Goal: Book appointment/travel/reservation

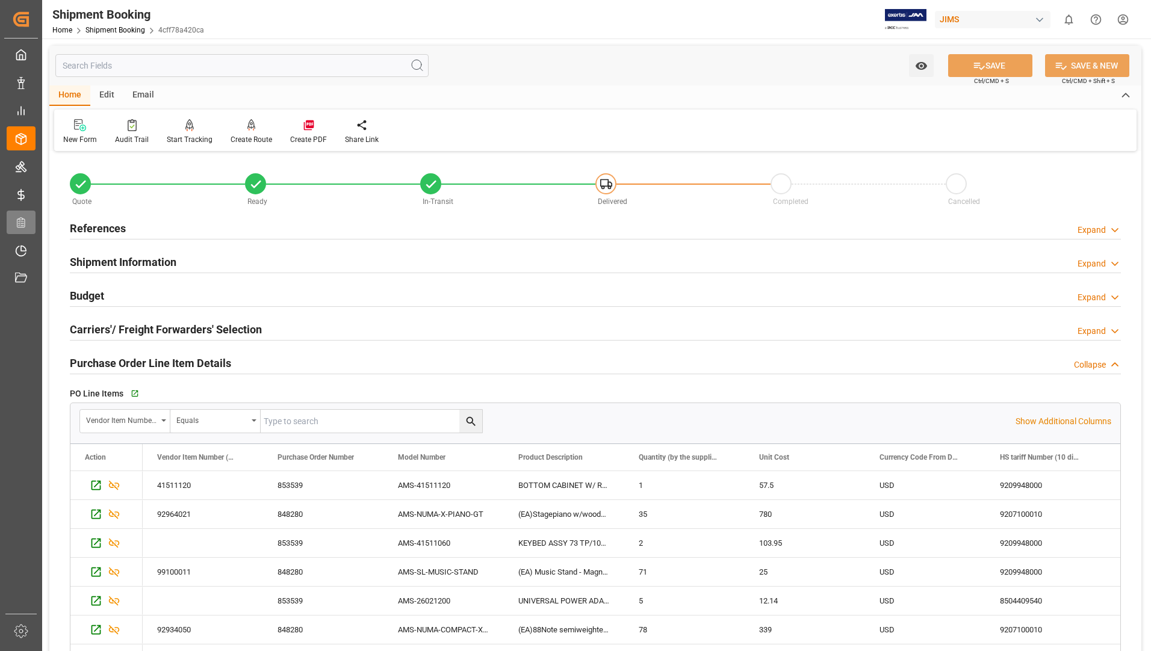
scroll to position [510, 0]
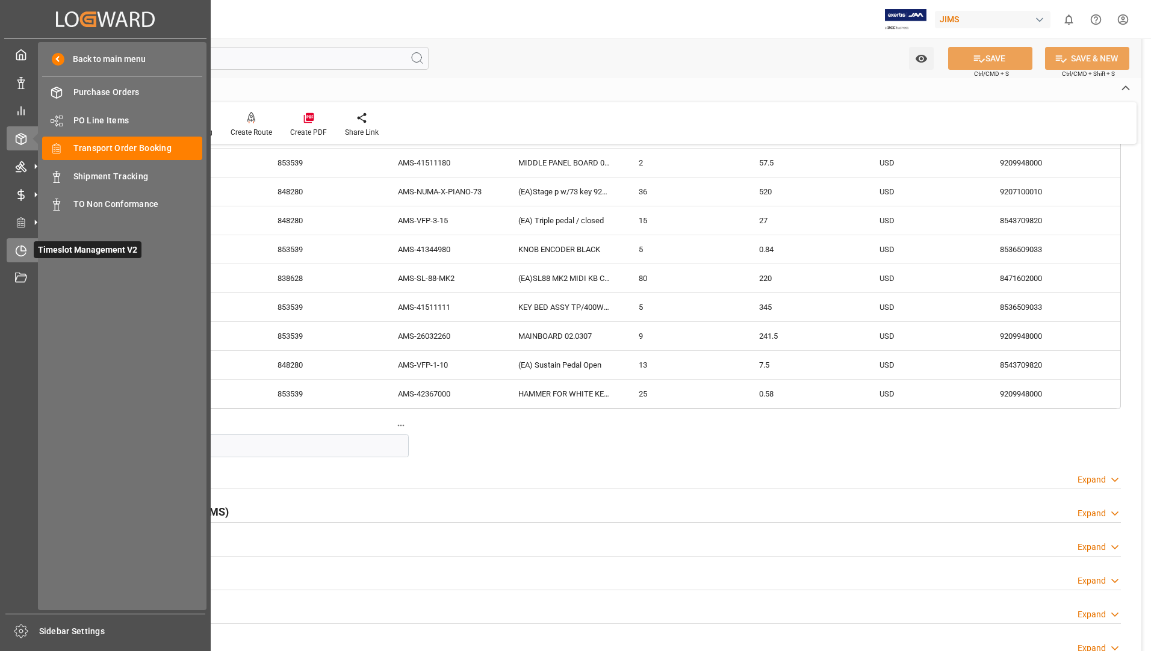
click at [23, 254] on icon at bounding box center [21, 251] width 12 height 12
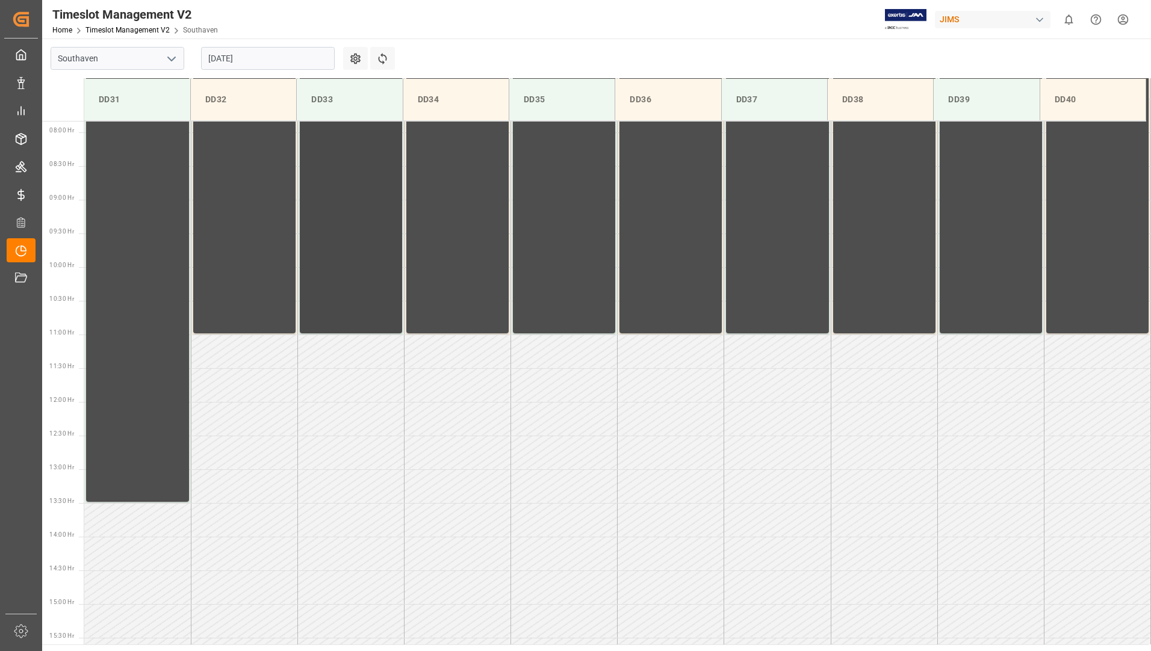
scroll to position [531, 0]
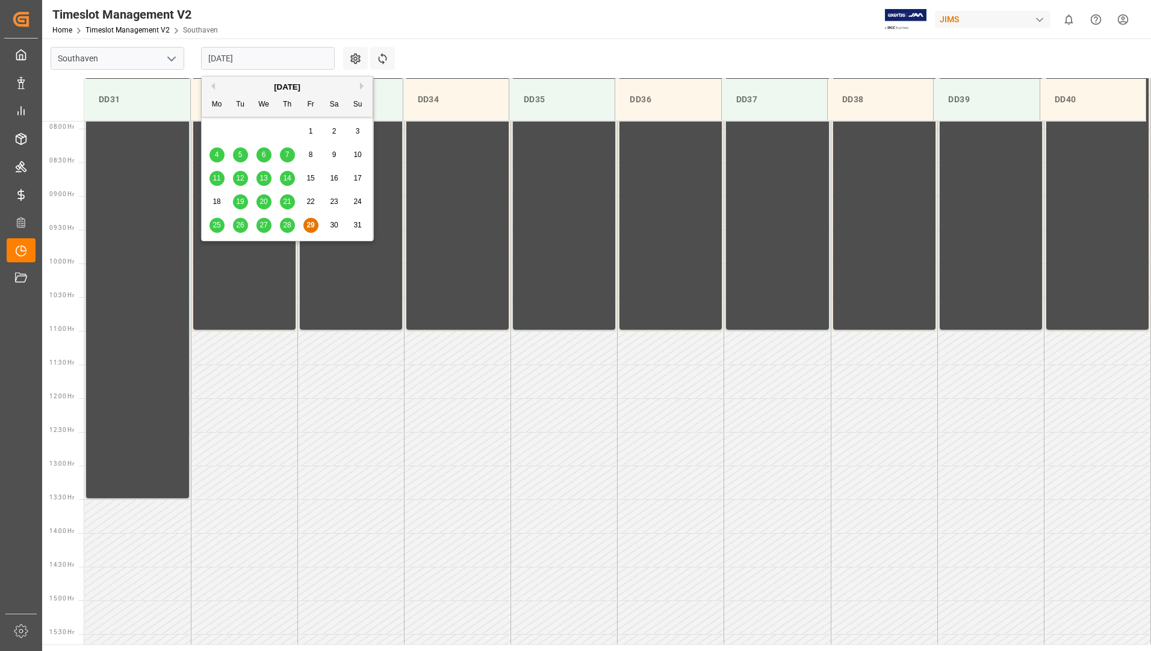
click at [297, 61] on input "[DATE]" at bounding box center [268, 58] width 134 height 23
click at [363, 85] on button "Next Month" at bounding box center [363, 85] width 7 height 7
click at [218, 137] on div "1" at bounding box center [216, 132] width 15 height 14
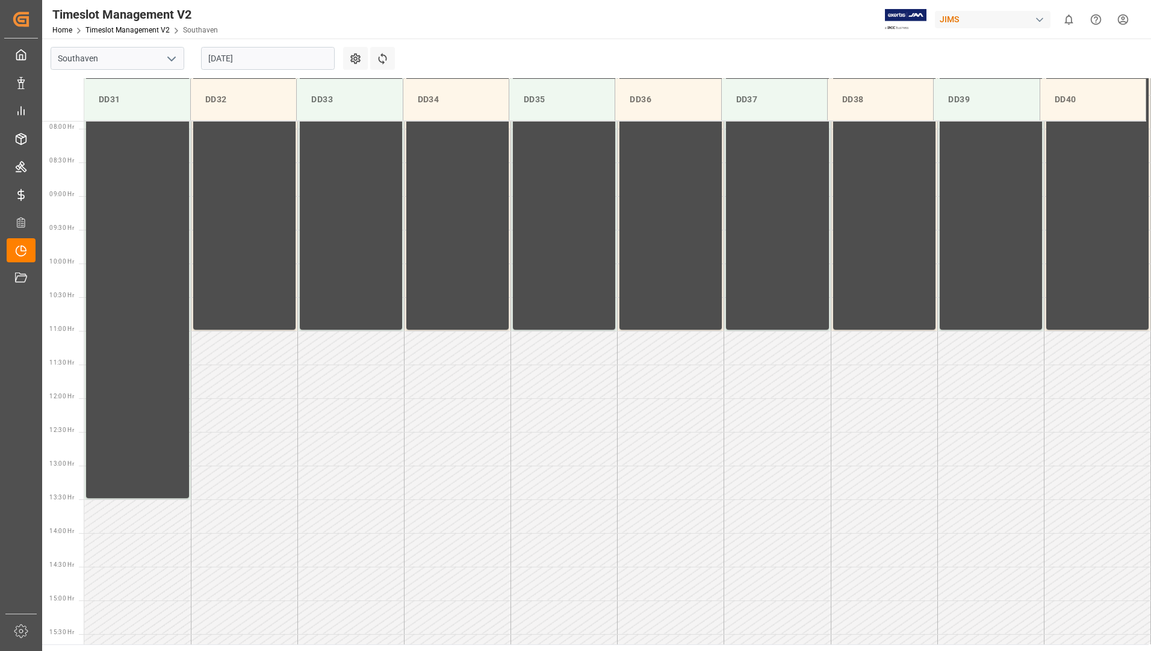
click at [280, 61] on input "[DATE]" at bounding box center [268, 58] width 134 height 23
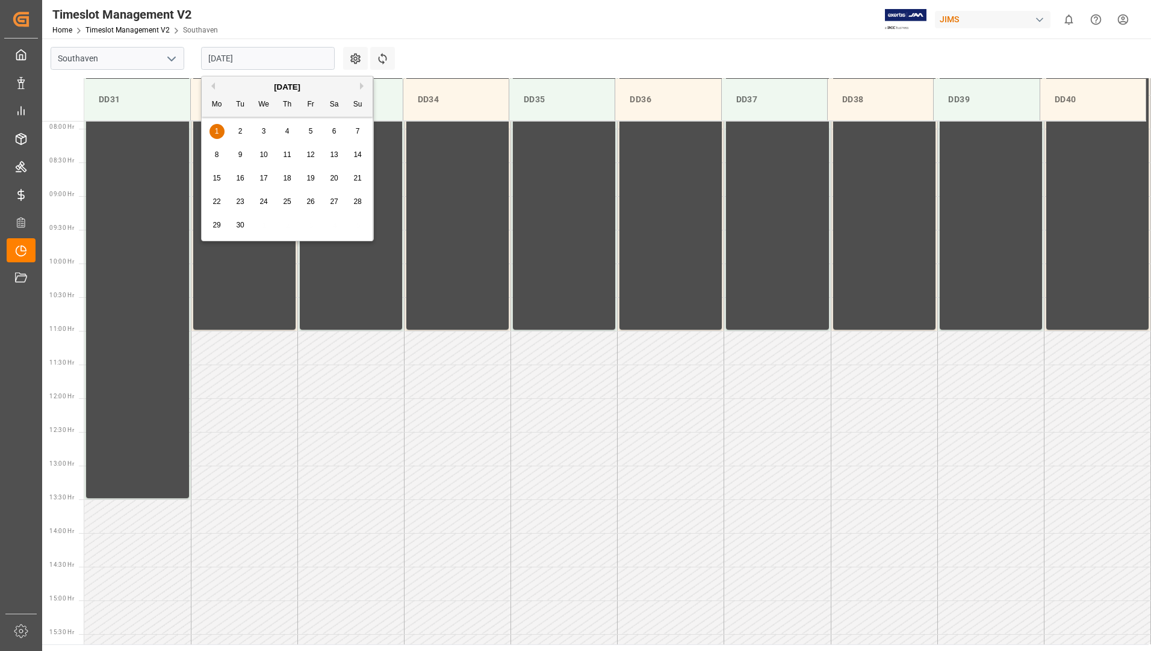
click at [241, 132] on span "2" at bounding box center [240, 131] width 4 height 8
